Goal: Task Accomplishment & Management: Manage account settings

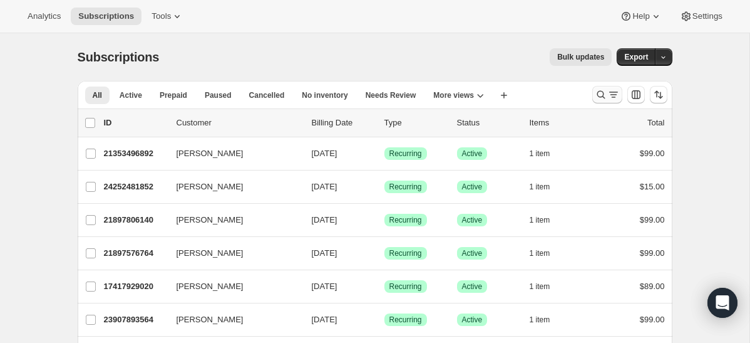
click at [611, 92] on icon "Search and filter results" at bounding box center [613, 91] width 9 height 1
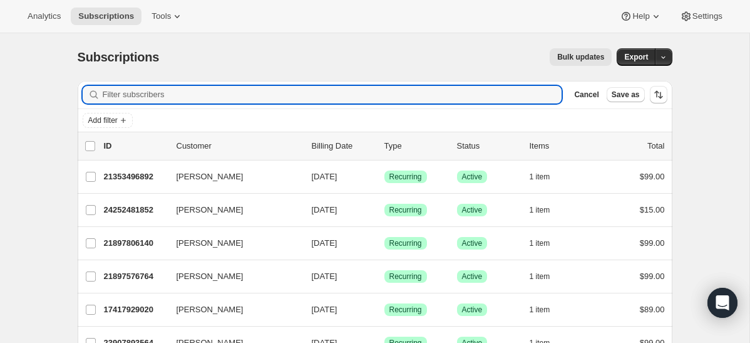
paste input "[PERSON_NAME][EMAIL_ADDRESS][DOMAIN_NAME]"
type input "[PERSON_NAME][EMAIL_ADDRESS][DOMAIN_NAME]"
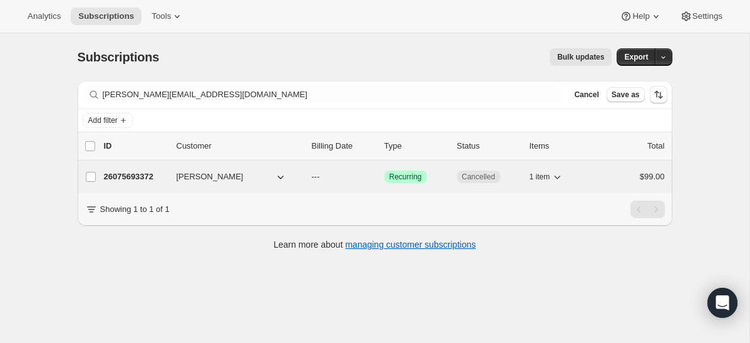
click at [125, 183] on div "26075693372 [PERSON_NAME] --- Success Recurring Cancelled 1 item $99.00" at bounding box center [384, 177] width 561 height 18
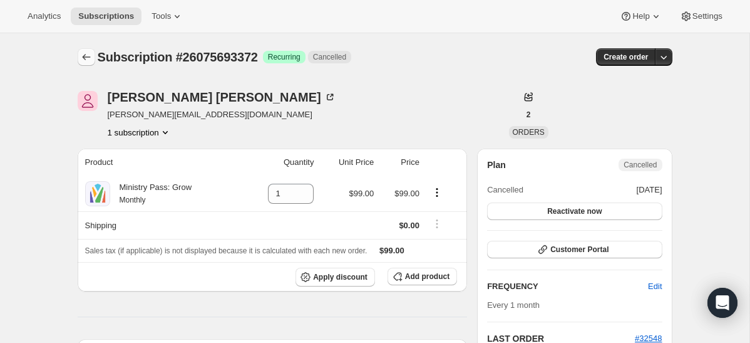
click at [88, 59] on icon "Subscriptions" at bounding box center [86, 57] width 13 height 13
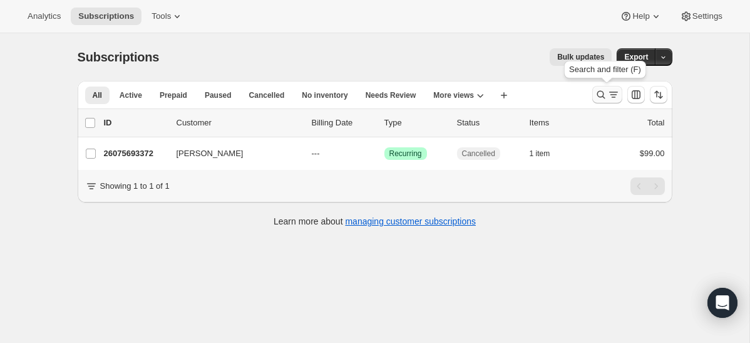
click at [599, 93] on icon "Search and filter results" at bounding box center [601, 94] width 13 height 13
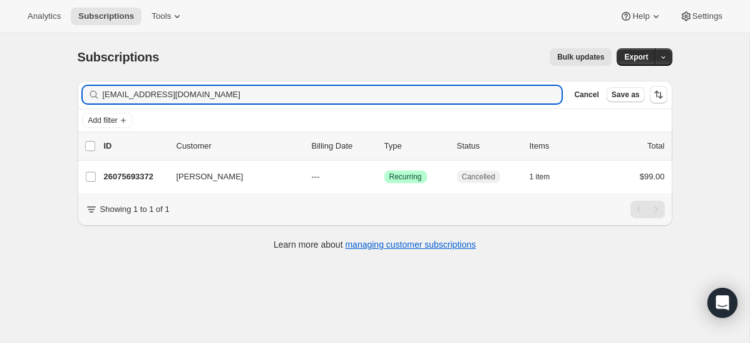
type input "[EMAIL_ADDRESS][DOMAIN_NAME]"
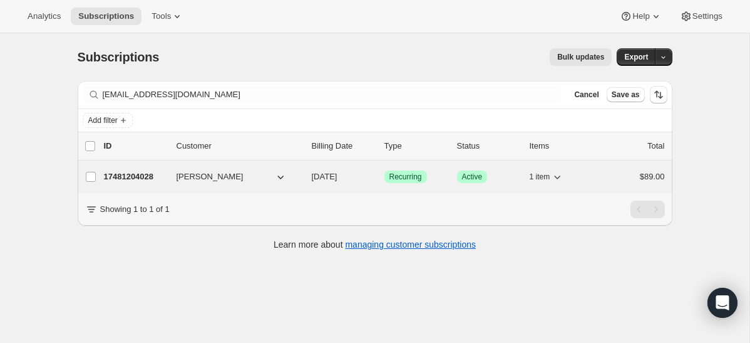
click at [118, 180] on p "17481204028" at bounding box center [135, 176] width 63 height 13
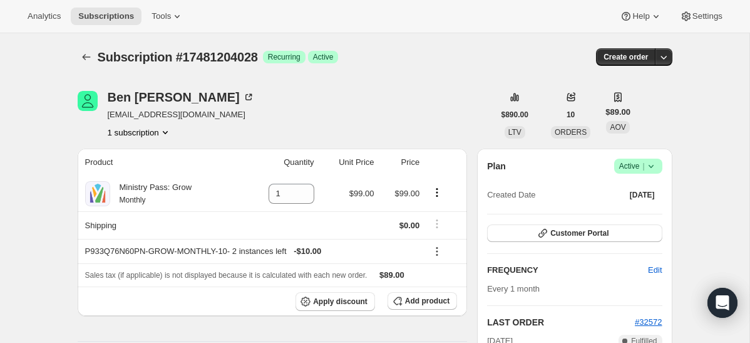
click at [658, 172] on span "Success Active |" at bounding box center [638, 165] width 48 height 15
click at [642, 215] on span "Cancel subscription" at bounding box center [634, 211] width 71 height 9
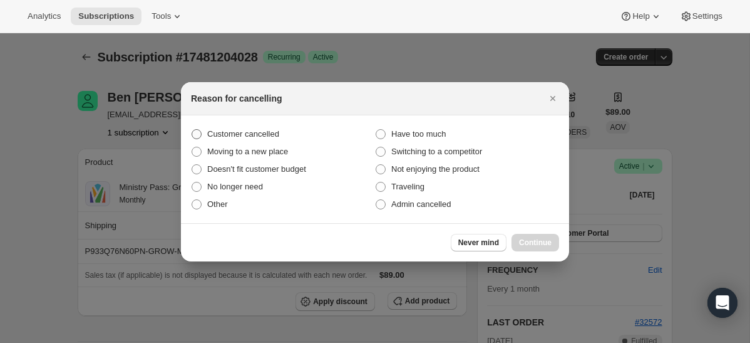
click at [276, 137] on span "Customer cancelled" at bounding box center [243, 133] width 72 height 9
click at [192, 130] on input "Customer cancelled" at bounding box center [192, 129] width 1 height 1
radio input "true"
click at [538, 242] on span "Continue" at bounding box center [535, 242] width 33 height 10
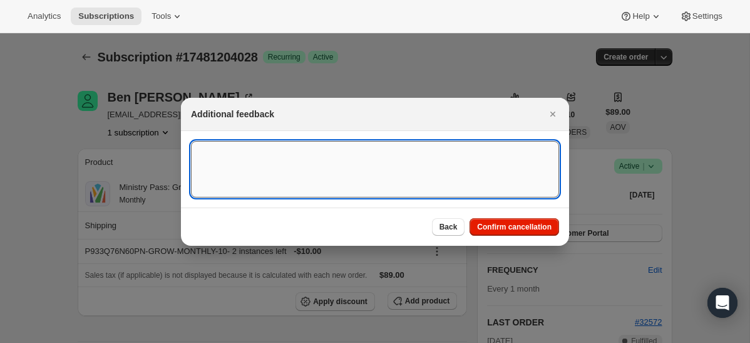
click at [396, 153] on textarea ":rfd:" at bounding box center [375, 169] width 368 height 56
type textarea "canceled on 8/22"
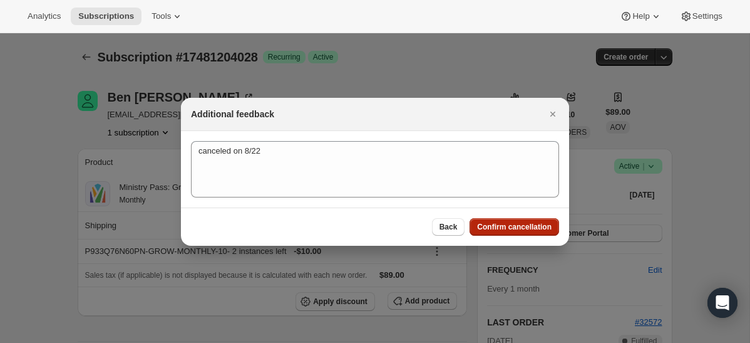
click at [525, 229] on span "Confirm cancellation" at bounding box center [514, 227] width 75 height 10
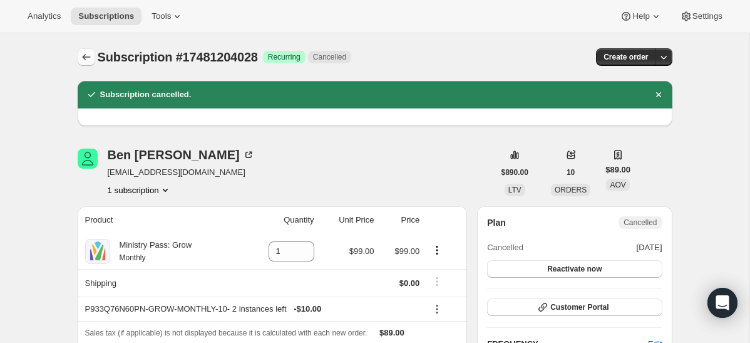
click at [85, 58] on icon "Subscriptions" at bounding box center [86, 57] width 13 height 13
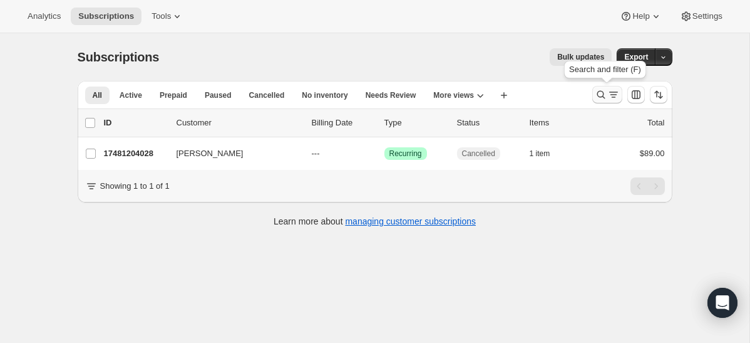
click at [607, 101] on button "Search and filter results" at bounding box center [607, 95] width 30 height 18
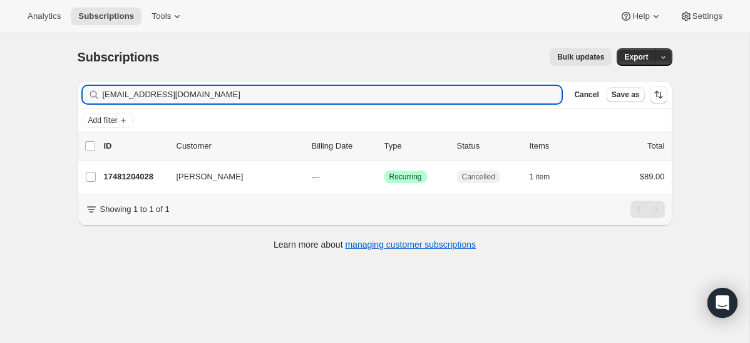
type input "[EMAIL_ADDRESS][DOMAIN_NAME]"
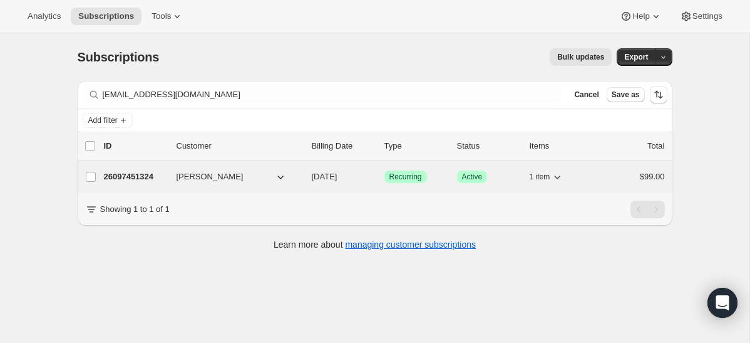
click at [121, 173] on p "26097451324" at bounding box center [135, 176] width 63 height 13
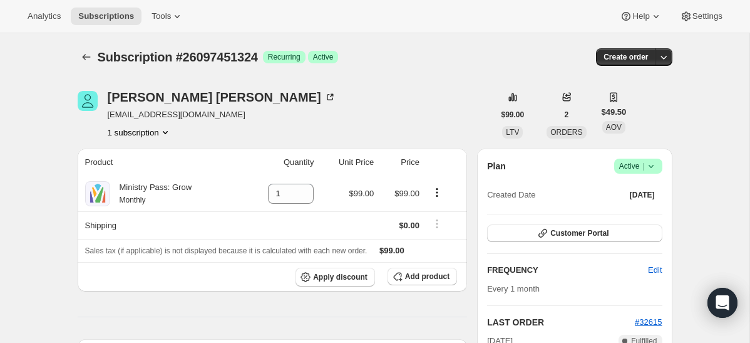
click at [655, 162] on icon at bounding box center [651, 166] width 13 height 13
click at [630, 211] on span "Cancel subscription" at bounding box center [634, 211] width 71 height 9
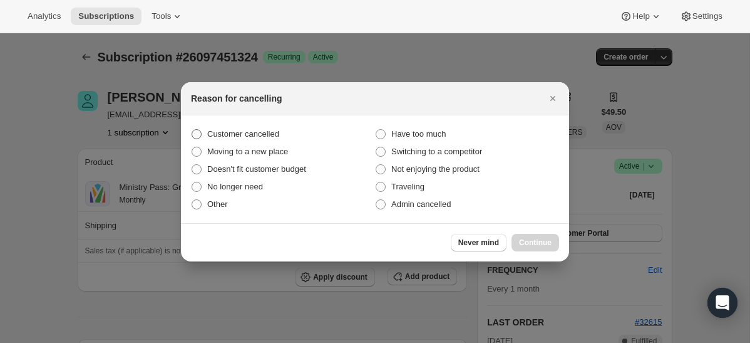
click at [265, 139] on span "Customer cancelled" at bounding box center [243, 134] width 72 height 13
click at [192, 130] on input "Customer cancelled" at bounding box center [192, 129] width 1 height 1
radio input "true"
click at [552, 249] on button "Continue" at bounding box center [536, 243] width 48 height 18
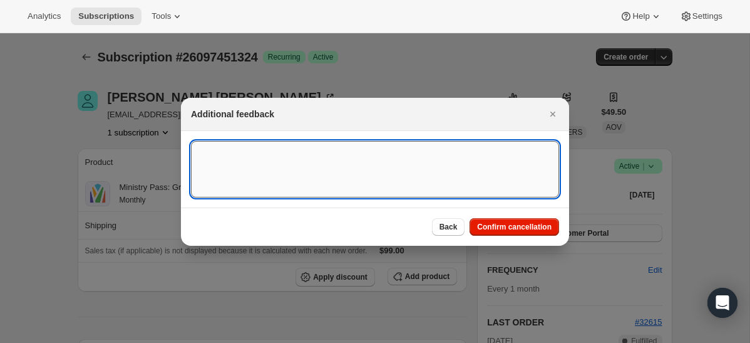
click at [414, 162] on textarea ":rlh:" at bounding box center [375, 169] width 368 height 56
click at [230, 152] on textarea "Cancele on 822" at bounding box center [375, 169] width 368 height 56
type textarea "Canceled on 822"
click at [524, 229] on span "Confirm cancellation" at bounding box center [514, 227] width 75 height 10
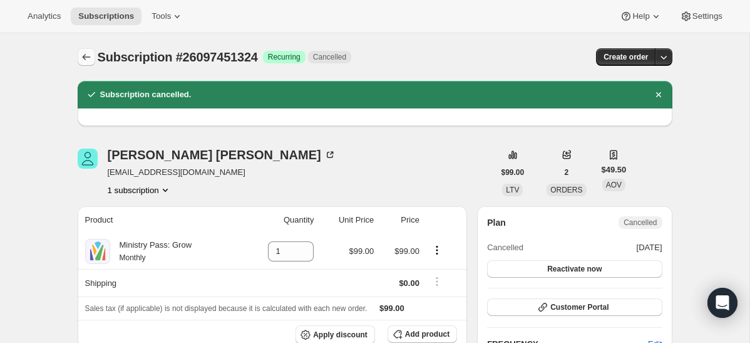
click at [86, 54] on icon "Subscriptions" at bounding box center [86, 57] width 13 height 13
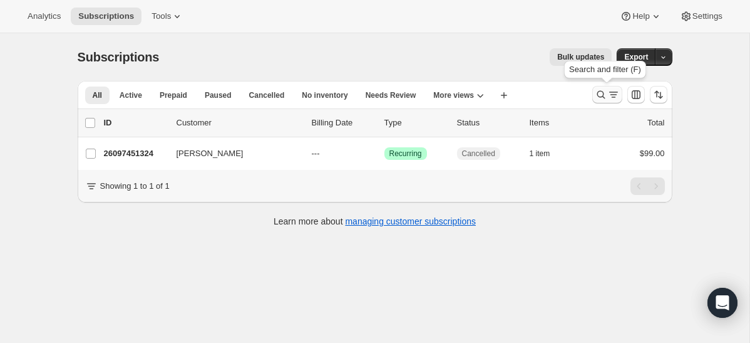
click at [595, 98] on icon "Search and filter results" at bounding box center [601, 94] width 13 height 13
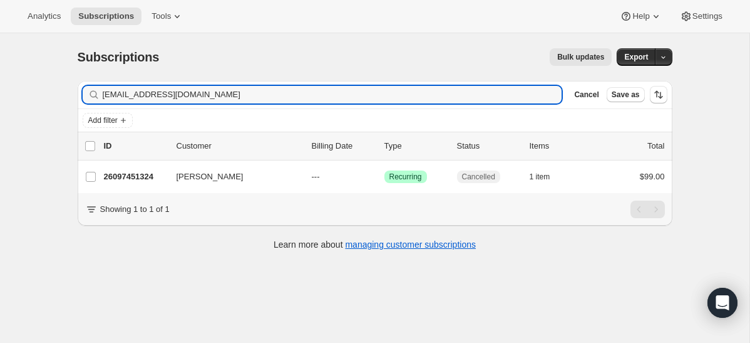
type input "[EMAIL_ADDRESS][DOMAIN_NAME]"
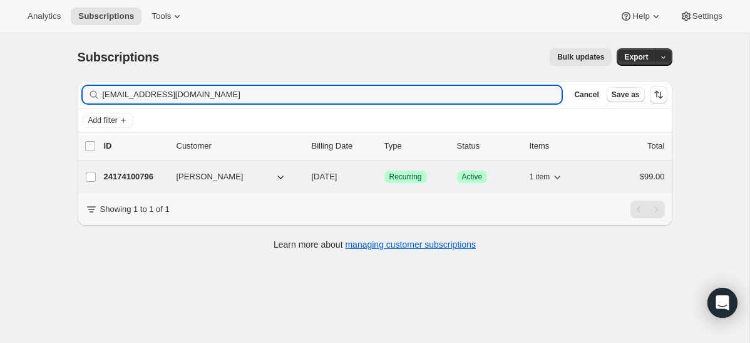
click at [145, 179] on p "24174100796" at bounding box center [135, 176] width 63 height 13
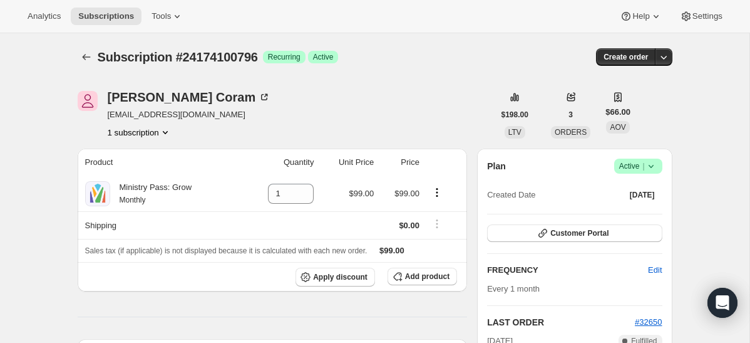
click at [647, 163] on icon at bounding box center [651, 166] width 13 height 13
click at [630, 209] on span "Cancel subscription" at bounding box center [634, 211] width 71 height 9
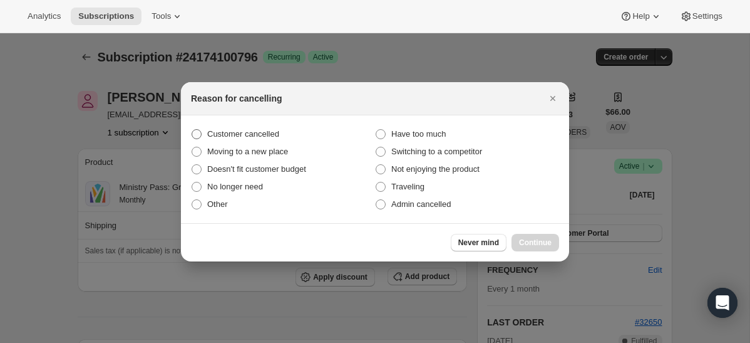
click at [238, 138] on span "Customer cancelled" at bounding box center [243, 133] width 72 height 9
click at [192, 130] on input "Customer cancelled" at bounding box center [192, 129] width 1 height 1
radio input "true"
click at [529, 236] on button "Continue" at bounding box center [536, 243] width 48 height 18
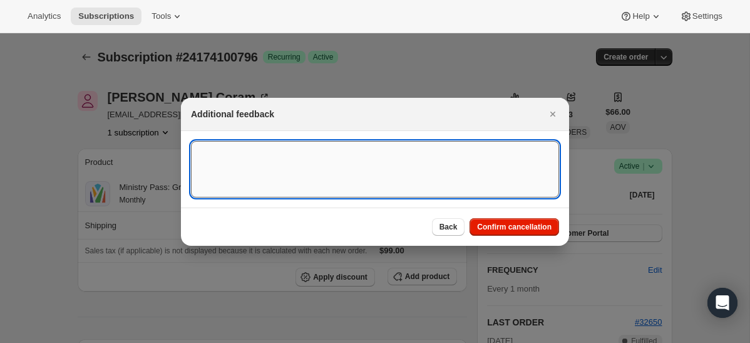
click at [402, 166] on textarea ":rrh:" at bounding box center [375, 169] width 368 height 56
type textarea "SC Canceled on 8/22"
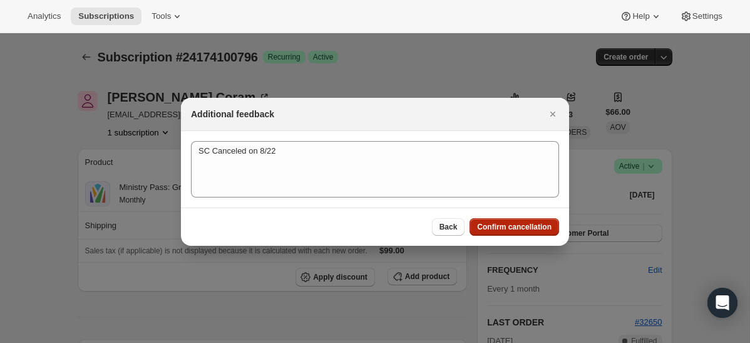
click at [513, 225] on span "Confirm cancellation" at bounding box center [514, 227] width 75 height 10
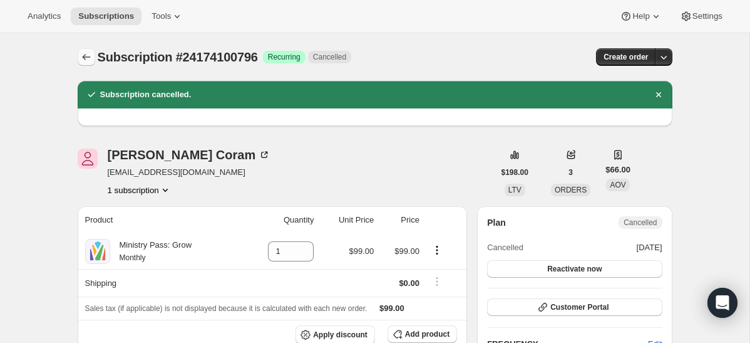
click at [85, 58] on icon "Subscriptions" at bounding box center [86, 57] width 13 height 13
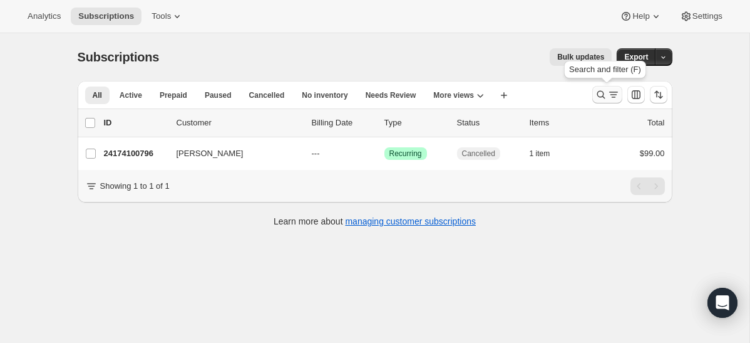
click at [601, 94] on icon "Search and filter results" at bounding box center [601, 94] width 13 height 13
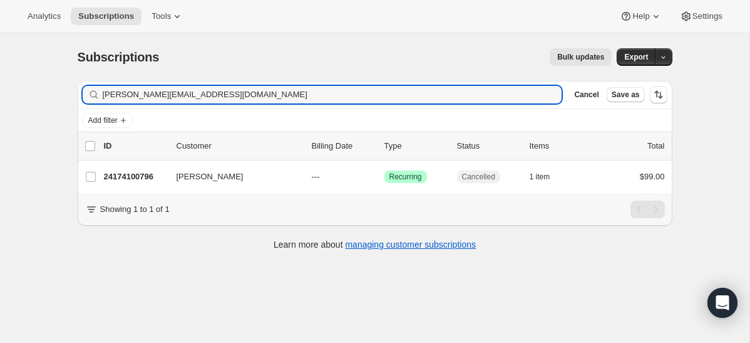
type input "[PERSON_NAME][EMAIL_ADDRESS][DOMAIN_NAME]"
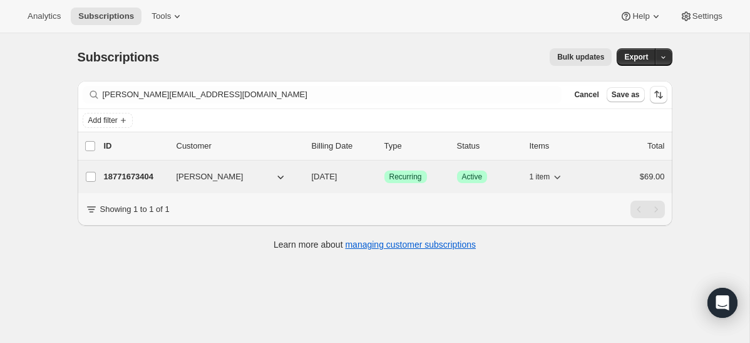
click at [111, 177] on p "18771673404" at bounding box center [135, 176] width 63 height 13
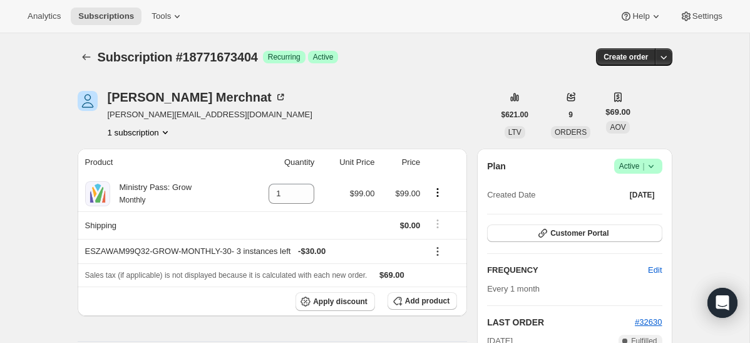
click at [653, 167] on icon at bounding box center [651, 166] width 13 height 13
click at [632, 210] on span "Cancel subscription" at bounding box center [634, 211] width 71 height 9
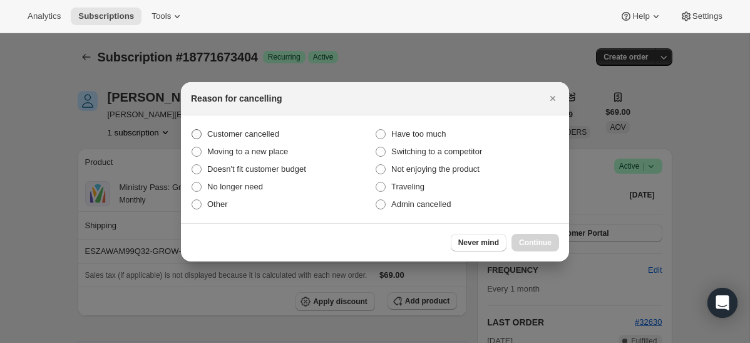
click at [222, 128] on span "Customer cancelled" at bounding box center [243, 134] width 72 height 13
click at [192, 129] on input "Customer cancelled" at bounding box center [192, 129] width 1 height 1
radio input "true"
click at [530, 247] on button "Continue" at bounding box center [536, 243] width 48 height 18
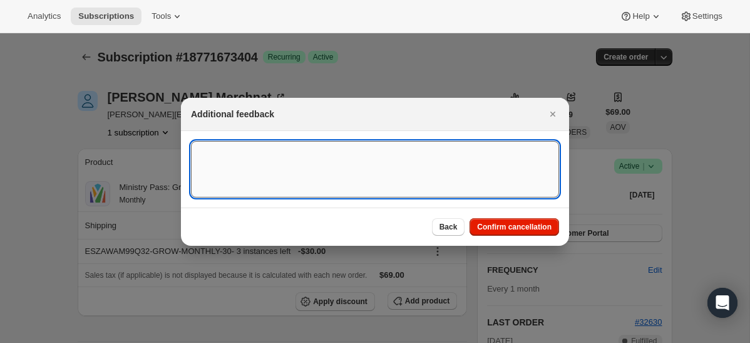
click at [381, 180] on textarea ":r11l:" at bounding box center [375, 169] width 368 height 56
type textarea "SC Canceled on 8/22"
click at [498, 231] on button "Confirm cancellation" at bounding box center [515, 227] width 90 height 18
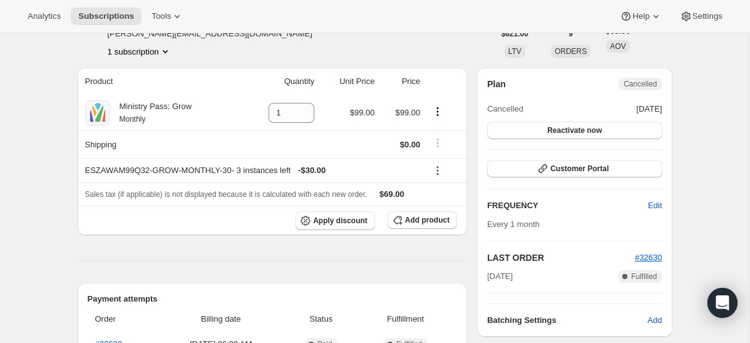
scroll to position [138, 0]
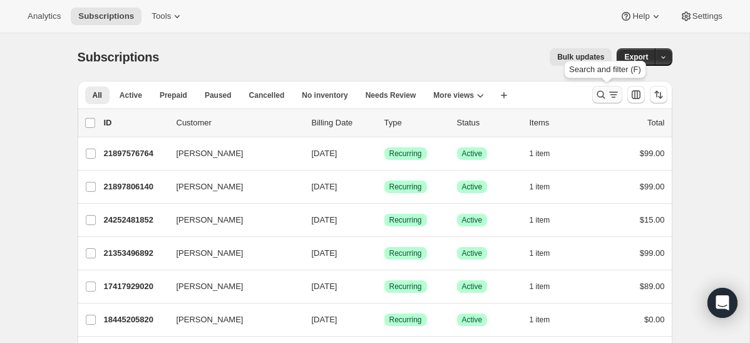
click at [595, 89] on icon "Search and filter results" at bounding box center [601, 94] width 13 height 13
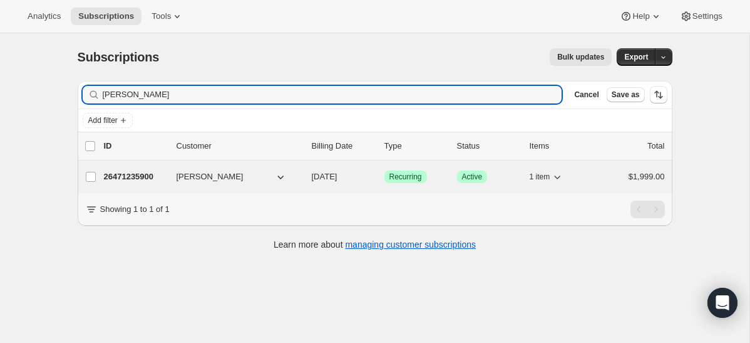
type input "miguel@down"
click at [147, 174] on p "26471235900" at bounding box center [135, 176] width 63 height 13
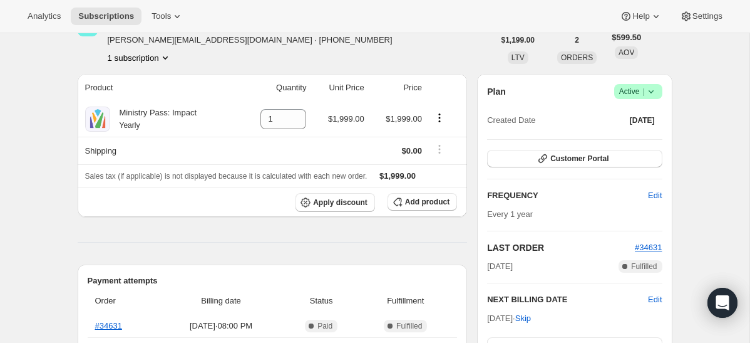
scroll to position [56, 0]
